Goal: Navigation & Orientation: Find specific page/section

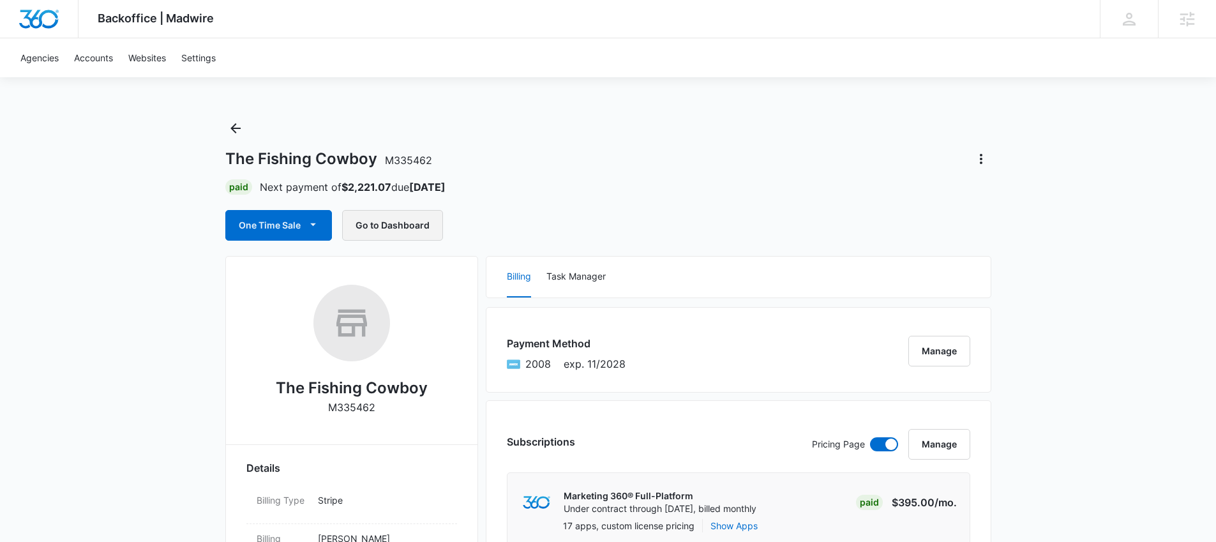
click at [425, 231] on button "Go to Dashboard" at bounding box center [392, 225] width 101 height 31
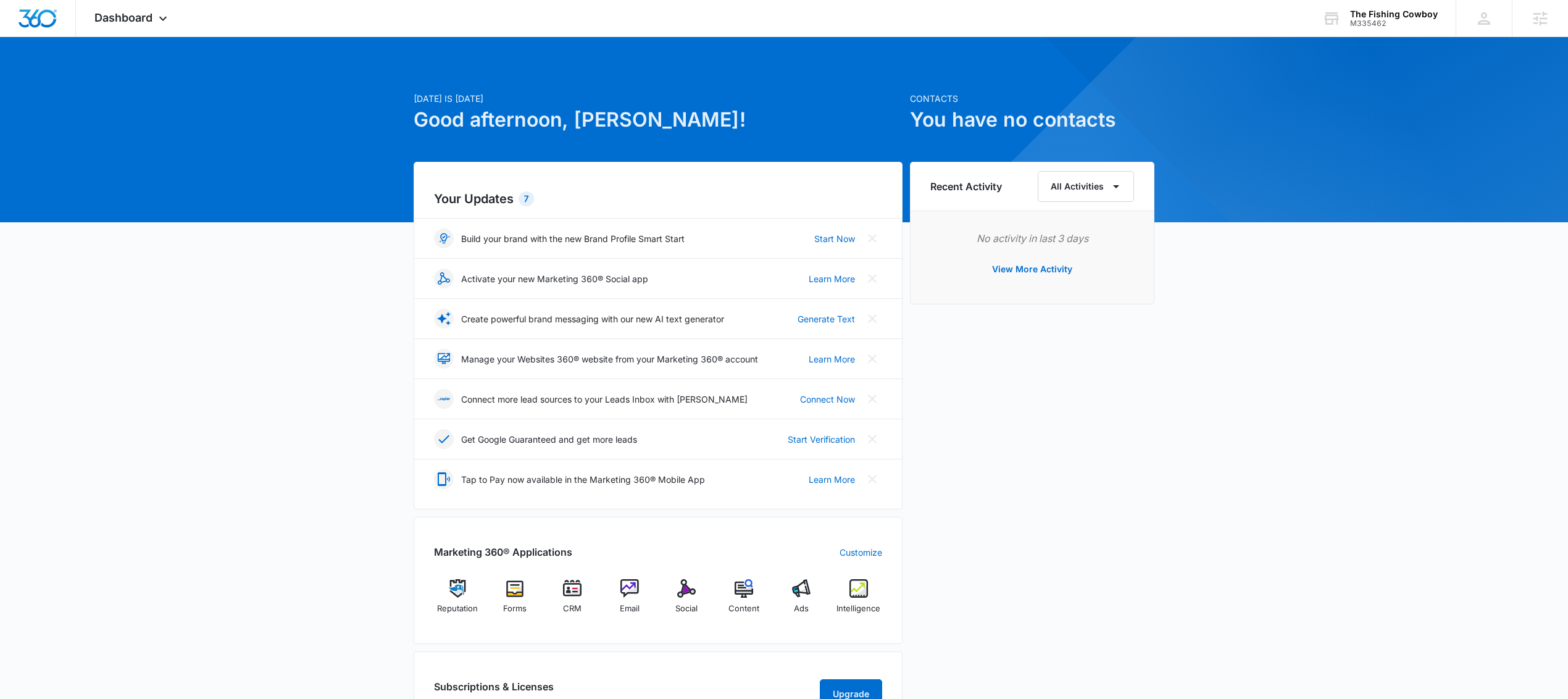
click at [1212, 156] on div "Today is Tuesday, August 12th Good afternoon, Josh! Contacts You have no contac…" at bounding box center [784, 547] width 1568 height 991
